Goal: Transaction & Acquisition: Download file/media

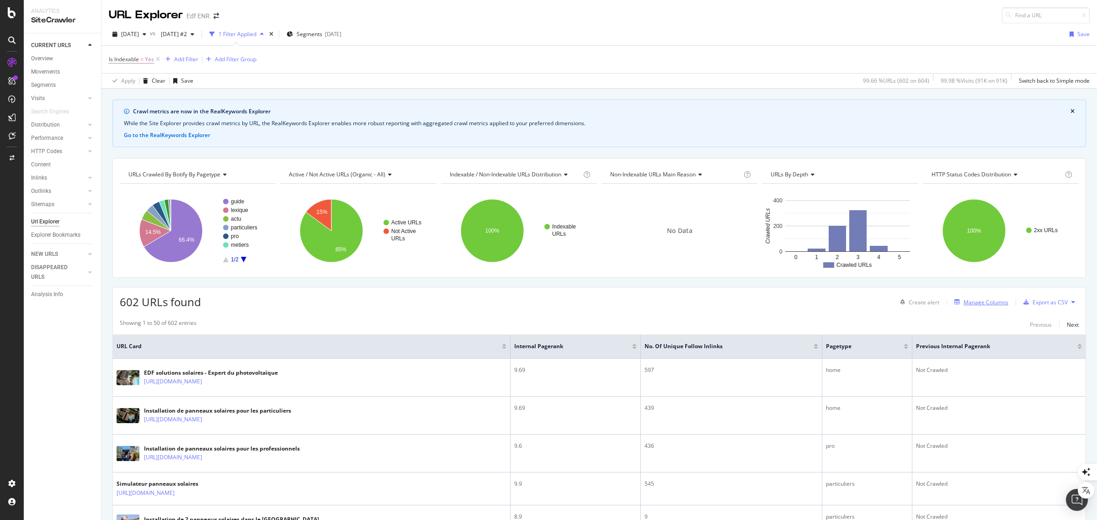
click at [979, 305] on div "Manage Columns" at bounding box center [986, 303] width 45 height 8
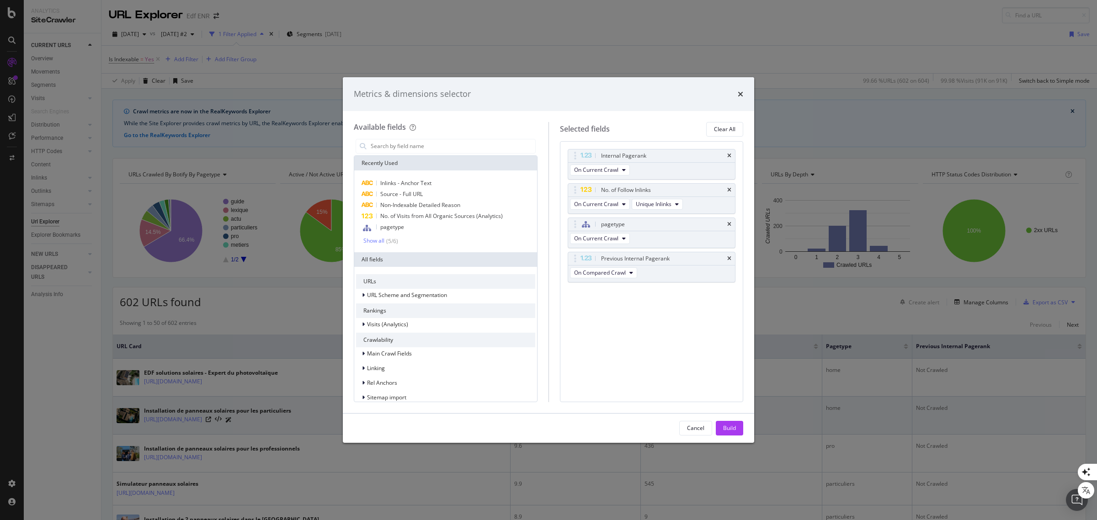
click at [730, 426] on div "Build" at bounding box center [729, 428] width 13 height 8
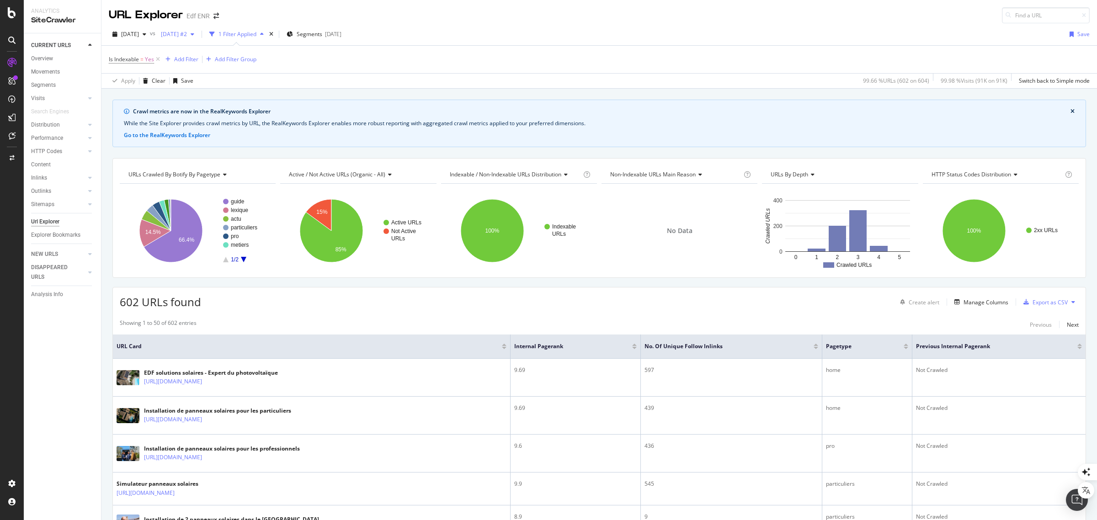
click at [187, 36] on span "[DATE] #2" at bounding box center [172, 34] width 30 height 8
click at [222, 105] on div "[DATE] 620 URLs" at bounding box center [229, 108] width 118 height 13
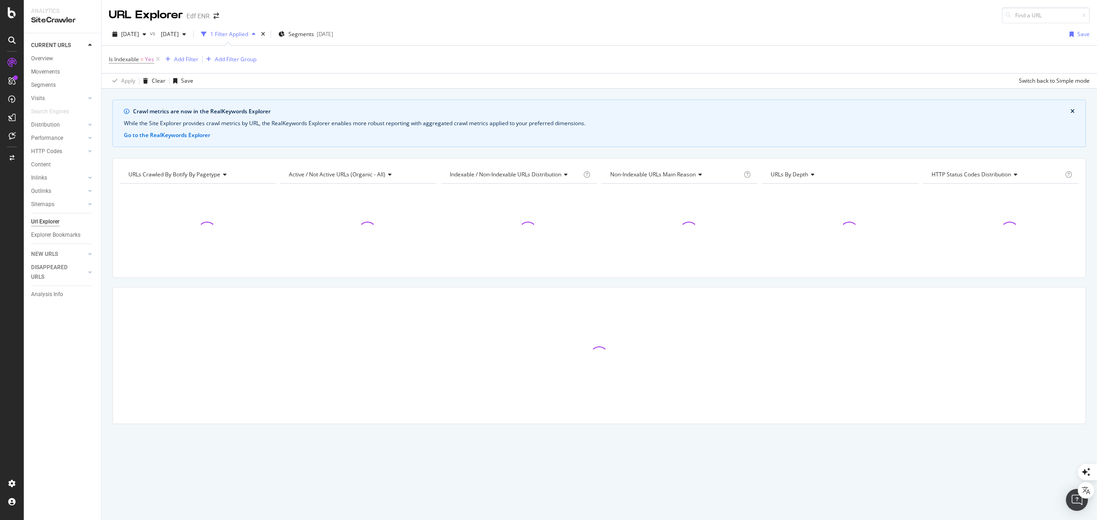
click at [762, 489] on div "Crawl metrics are now in the RealKeywords Explorer While the Site Explorer prov…" at bounding box center [600, 305] width 996 height 432
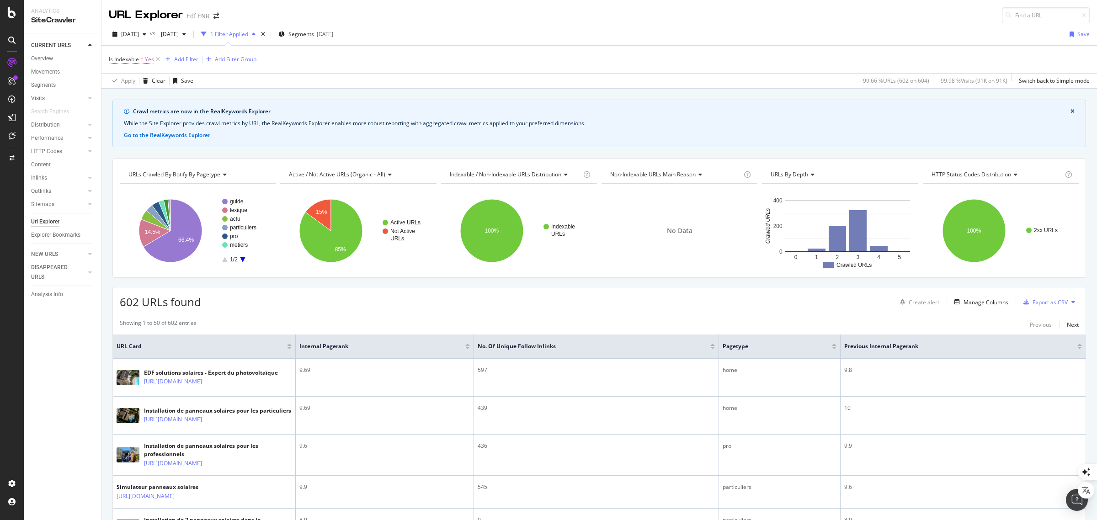
click at [1041, 300] on div "Export as CSV" at bounding box center [1050, 303] width 35 height 8
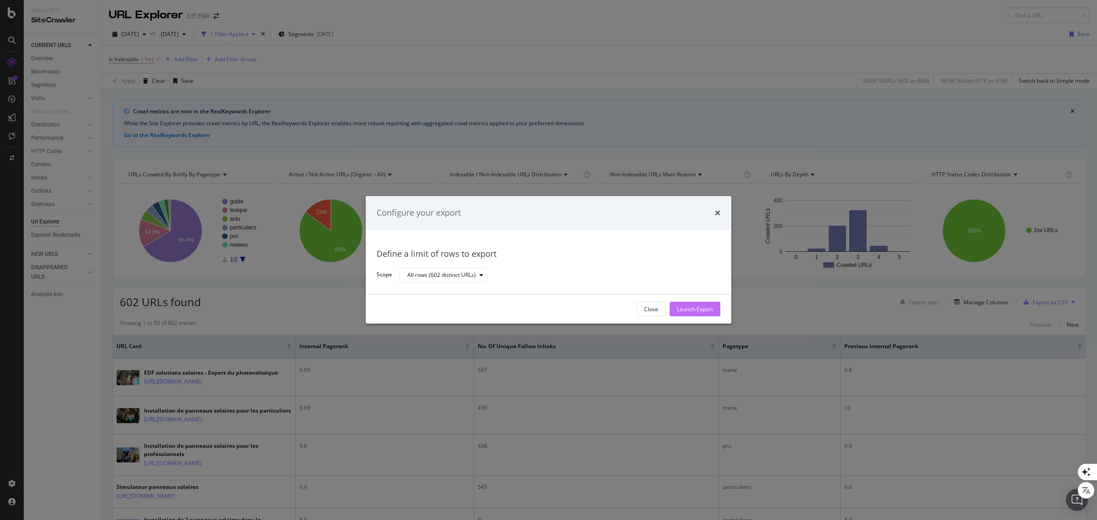
click at [712, 310] on div "Launch Export" at bounding box center [695, 309] width 36 height 8
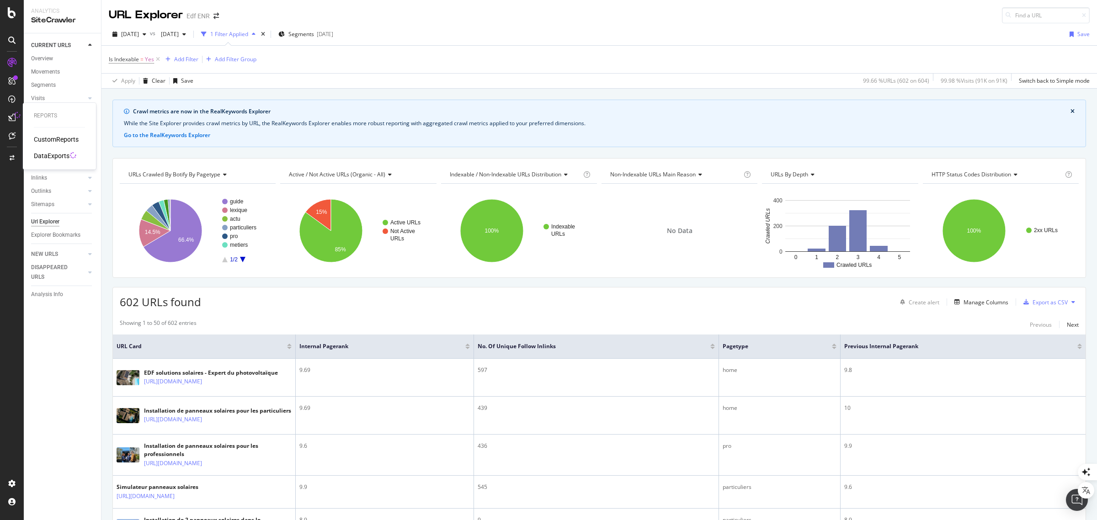
click at [54, 152] on div "DataExports" at bounding box center [52, 155] width 36 height 9
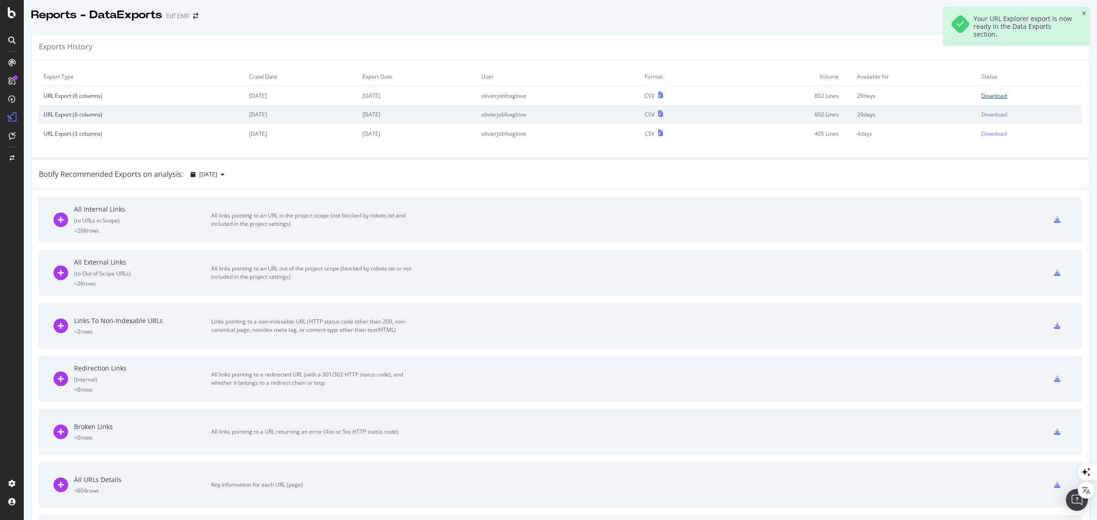
click at [982, 96] on div "Download" at bounding box center [995, 96] width 26 height 8
